Goal: Find specific page/section: Find specific page/section

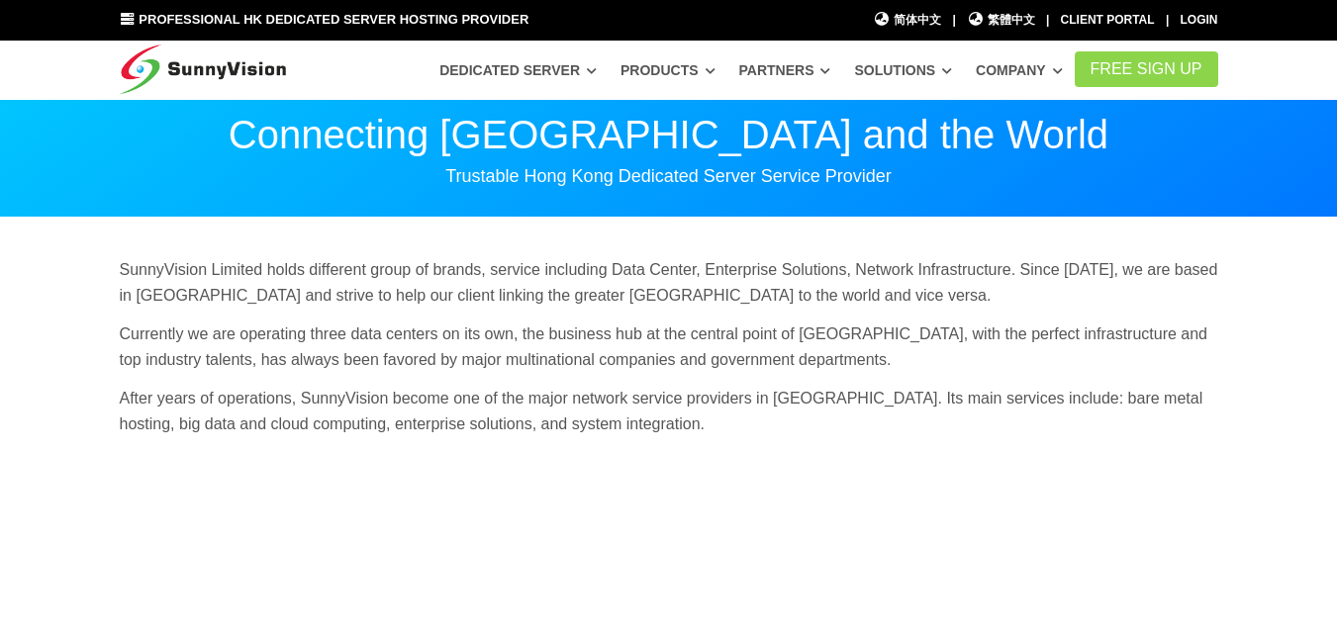
click at [1045, 73] on link "Company" at bounding box center [1019, 70] width 87 height 36
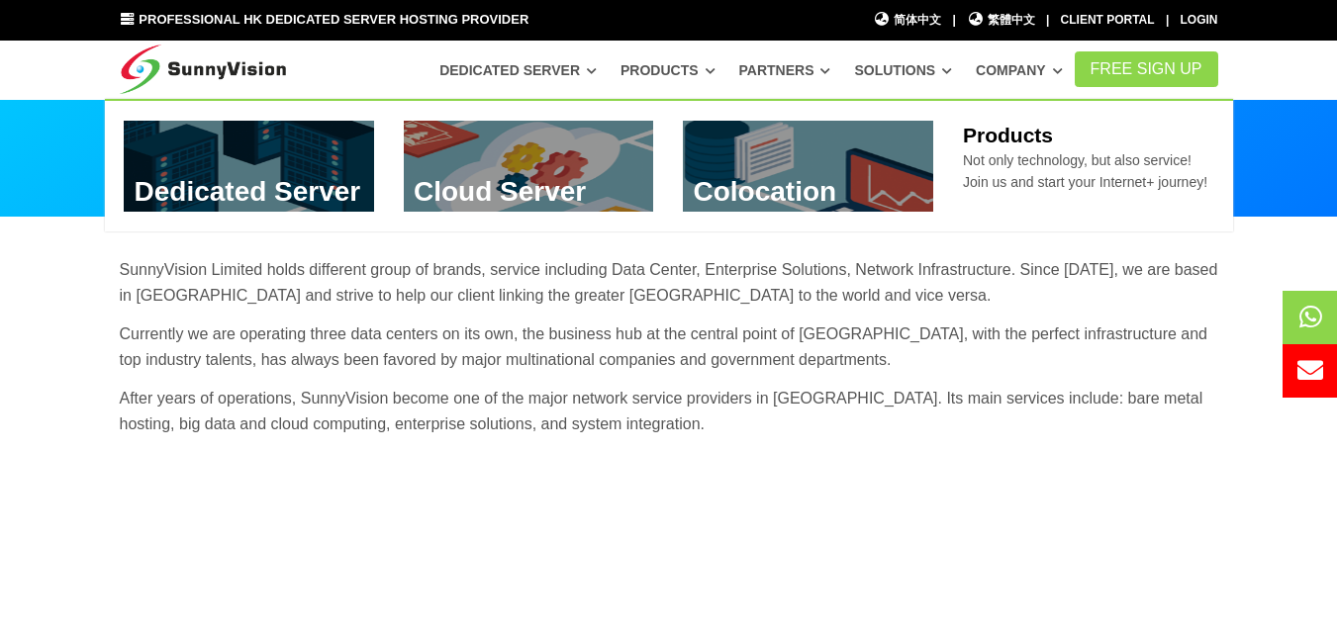
click at [767, 192] on link at bounding box center [808, 166] width 250 height 91
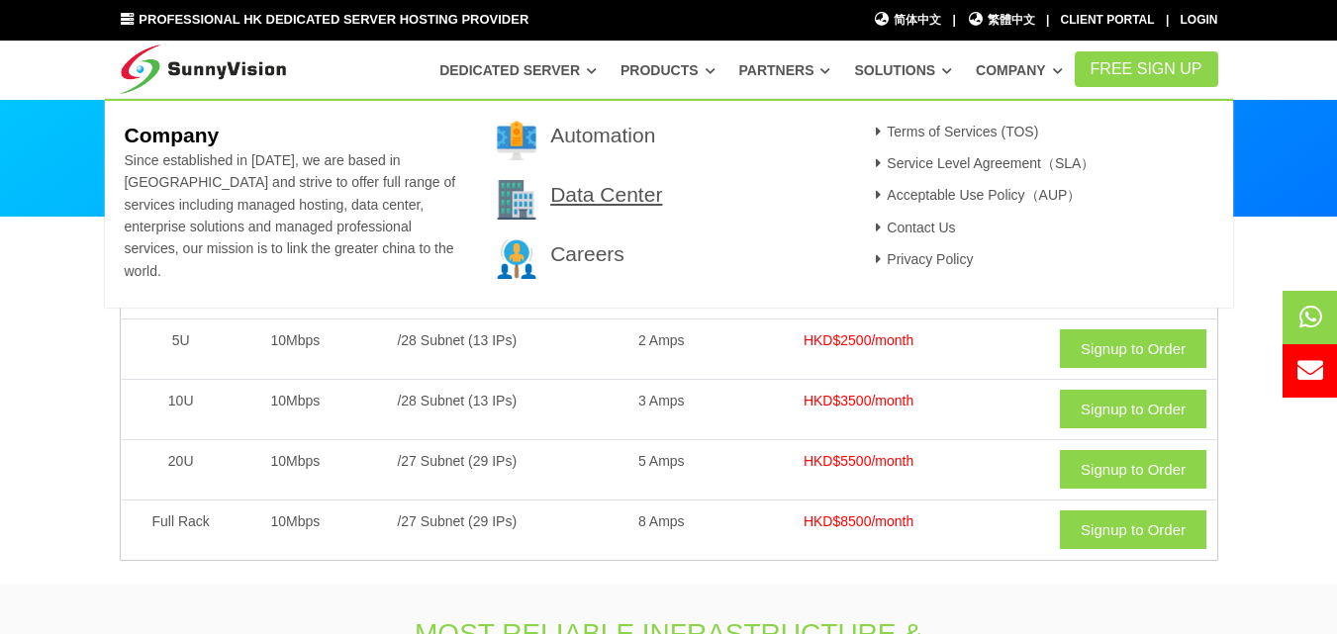
click at [627, 202] on link "Data Center" at bounding box center [606, 194] width 112 height 23
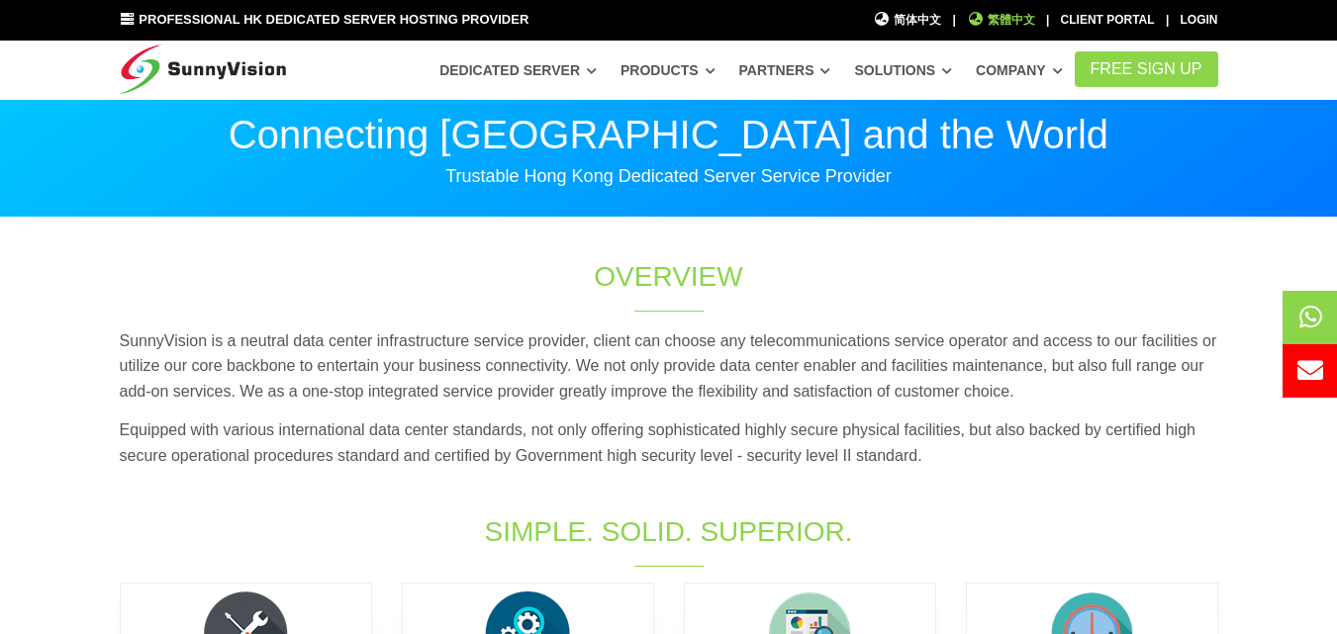
click at [980, 18] on icon at bounding box center [976, 19] width 18 height 14
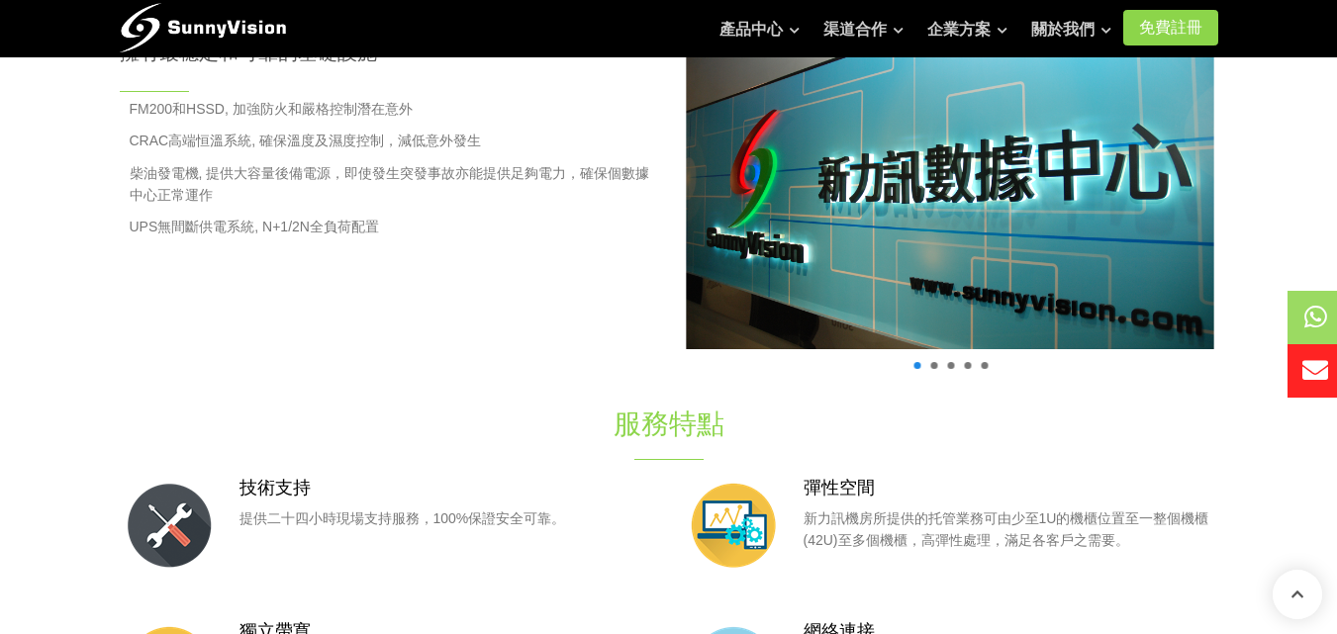
scroll to position [989, 0]
